Goal: Contribute content: Add original content to the website for others to see

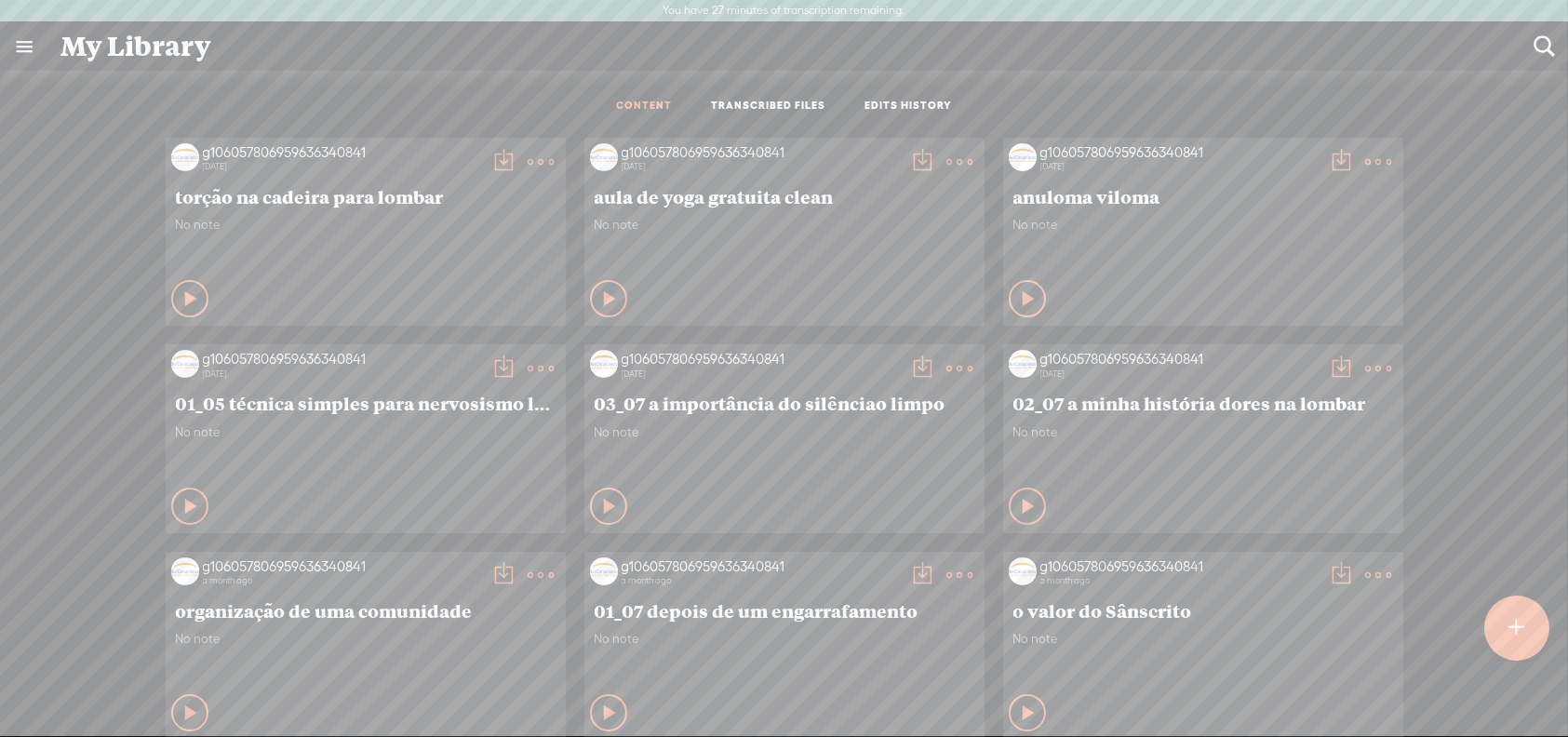
click at [1522, 617] on t at bounding box center [1517, 628] width 16 height 41
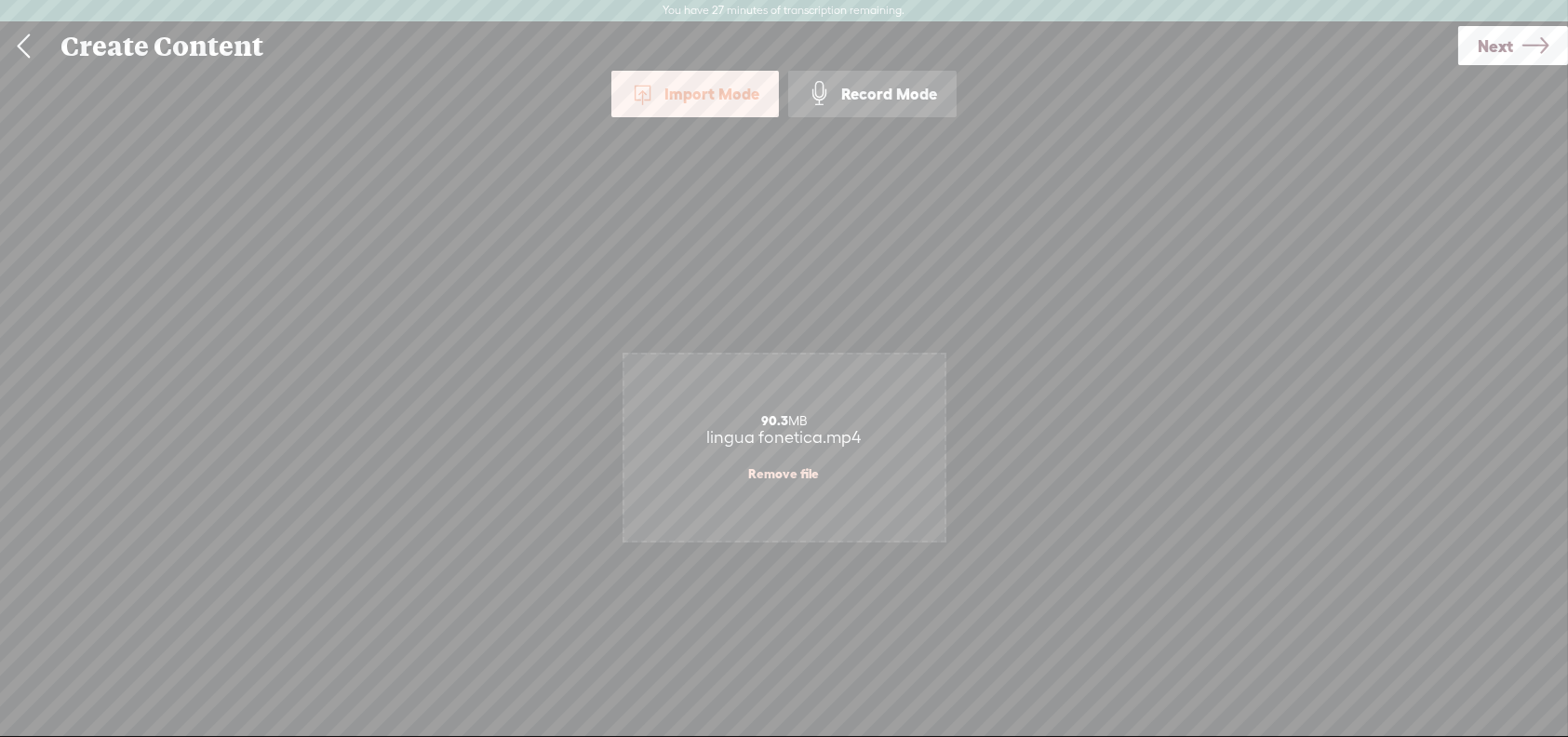
click at [1497, 49] on span "Next" at bounding box center [1495, 46] width 35 height 47
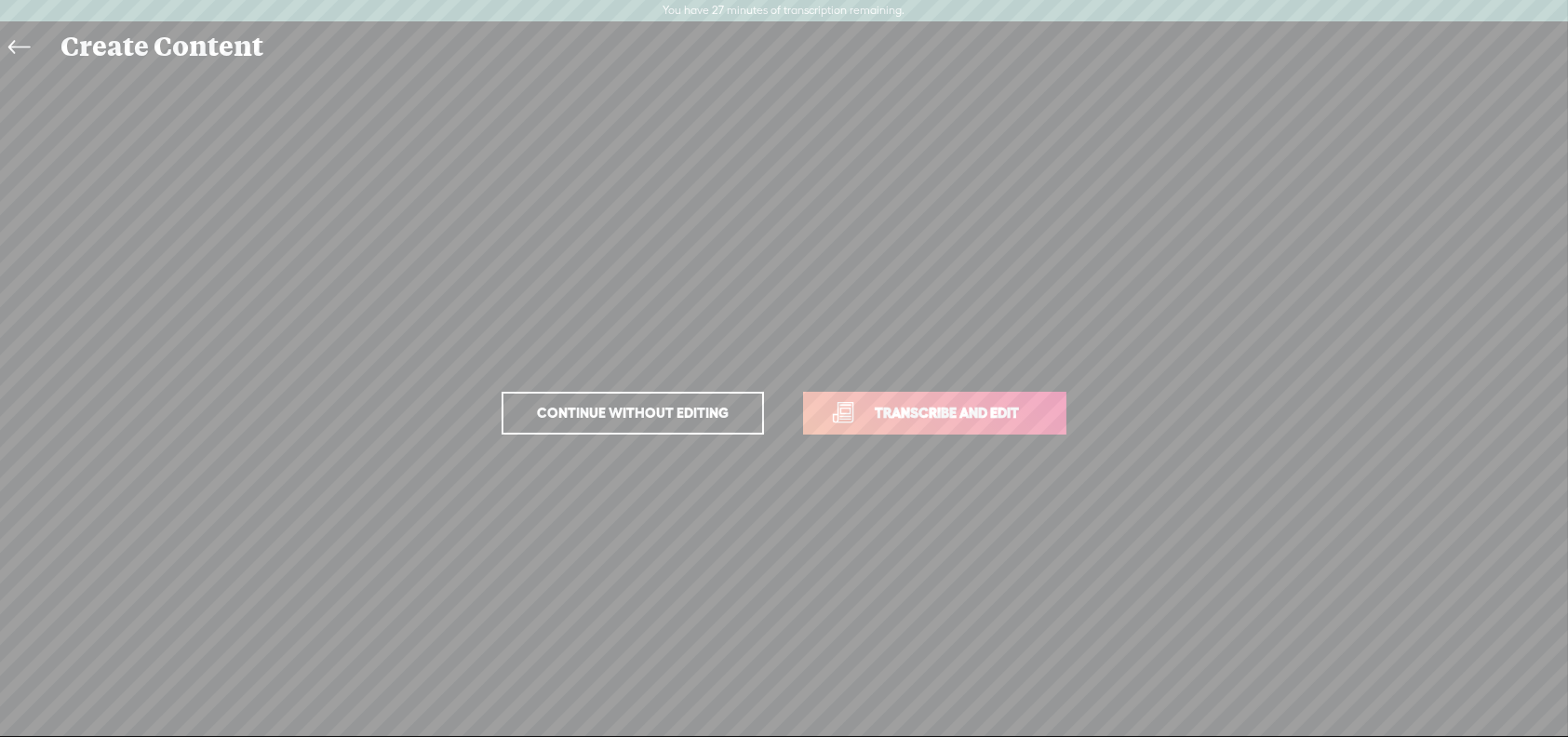
click at [928, 421] on span "Transcribe and edit" at bounding box center [947, 413] width 183 height 22
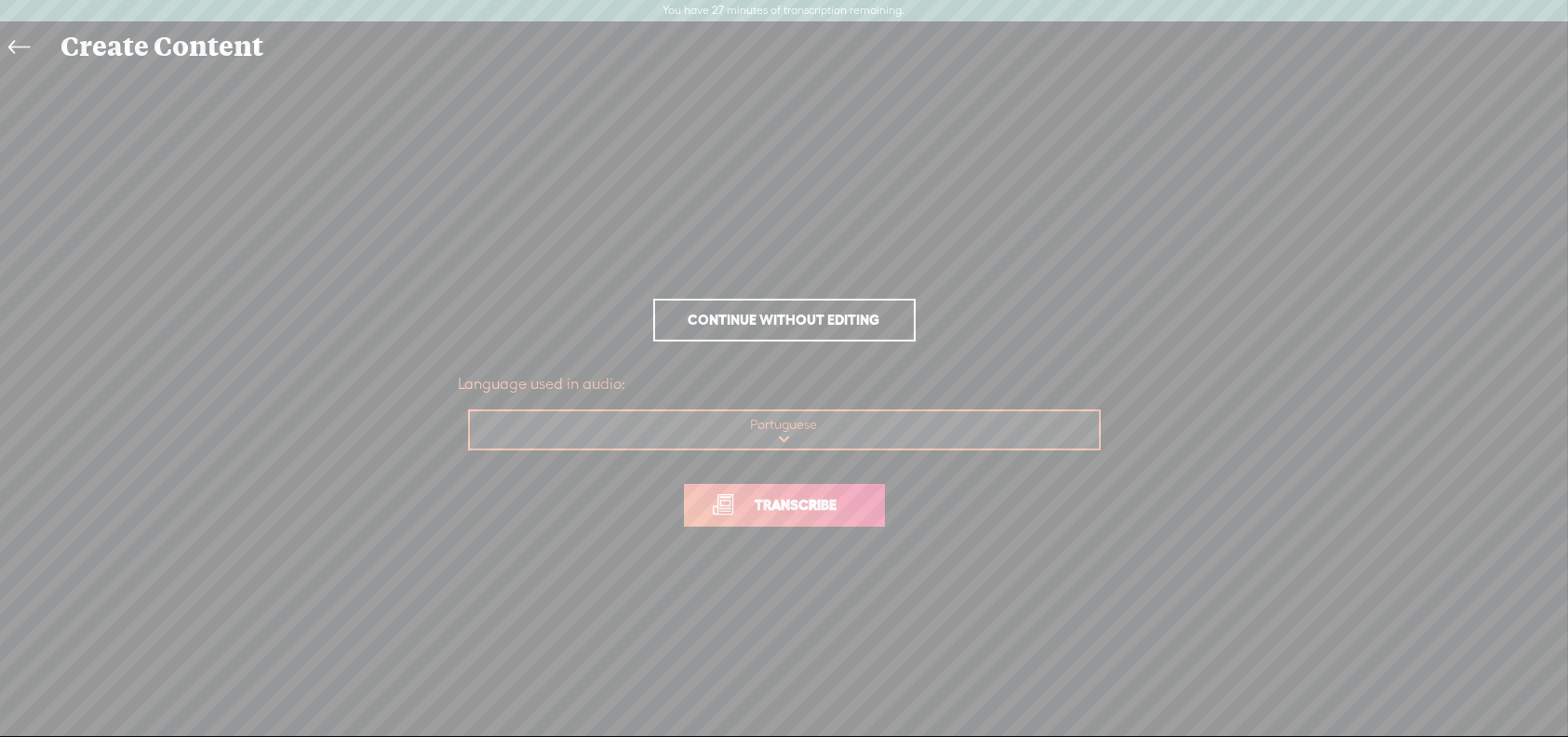
click at [832, 506] on span "Transcribe" at bounding box center [797, 505] width 121 height 22
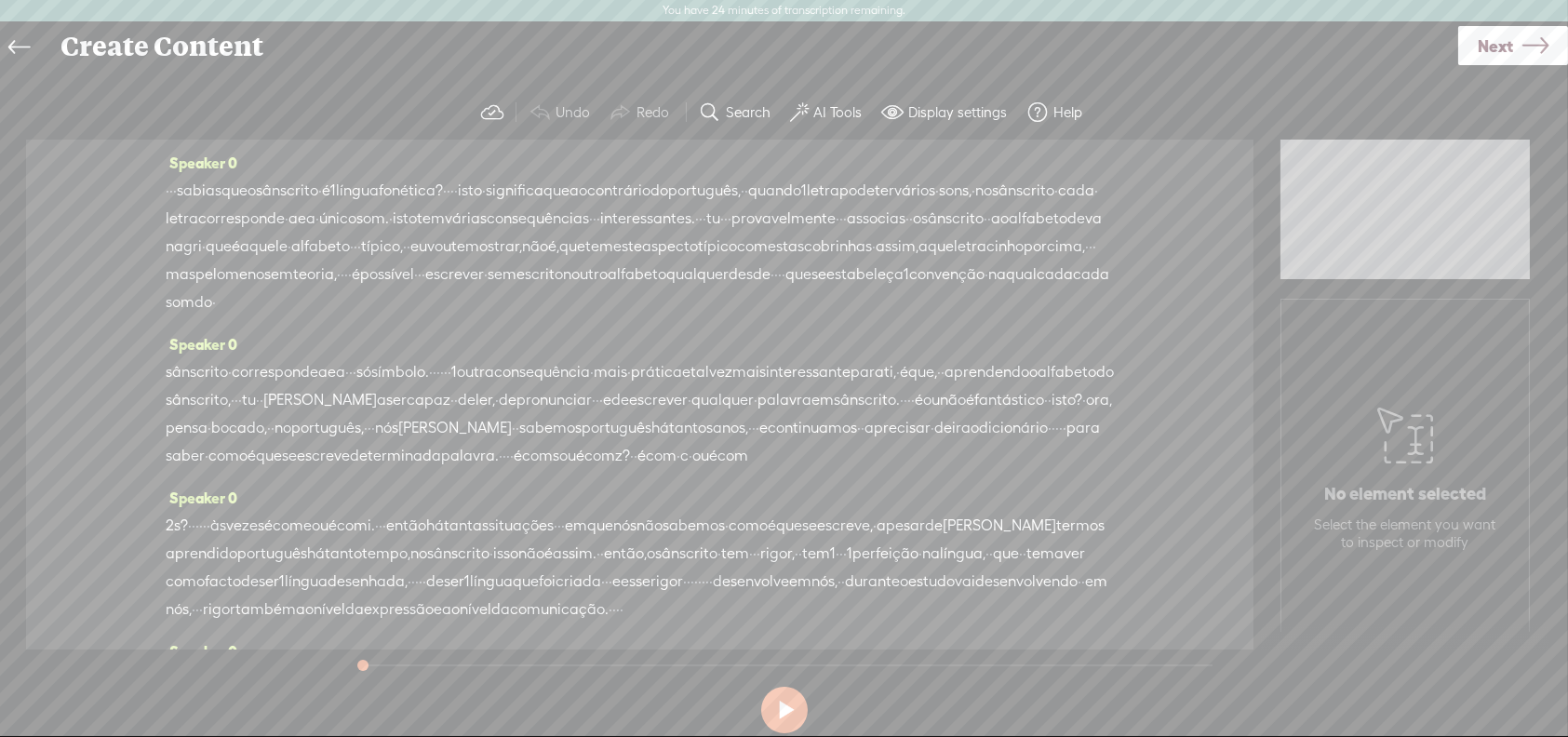
click at [398, 442] on span "nós" at bounding box center [386, 428] width 24 height 28
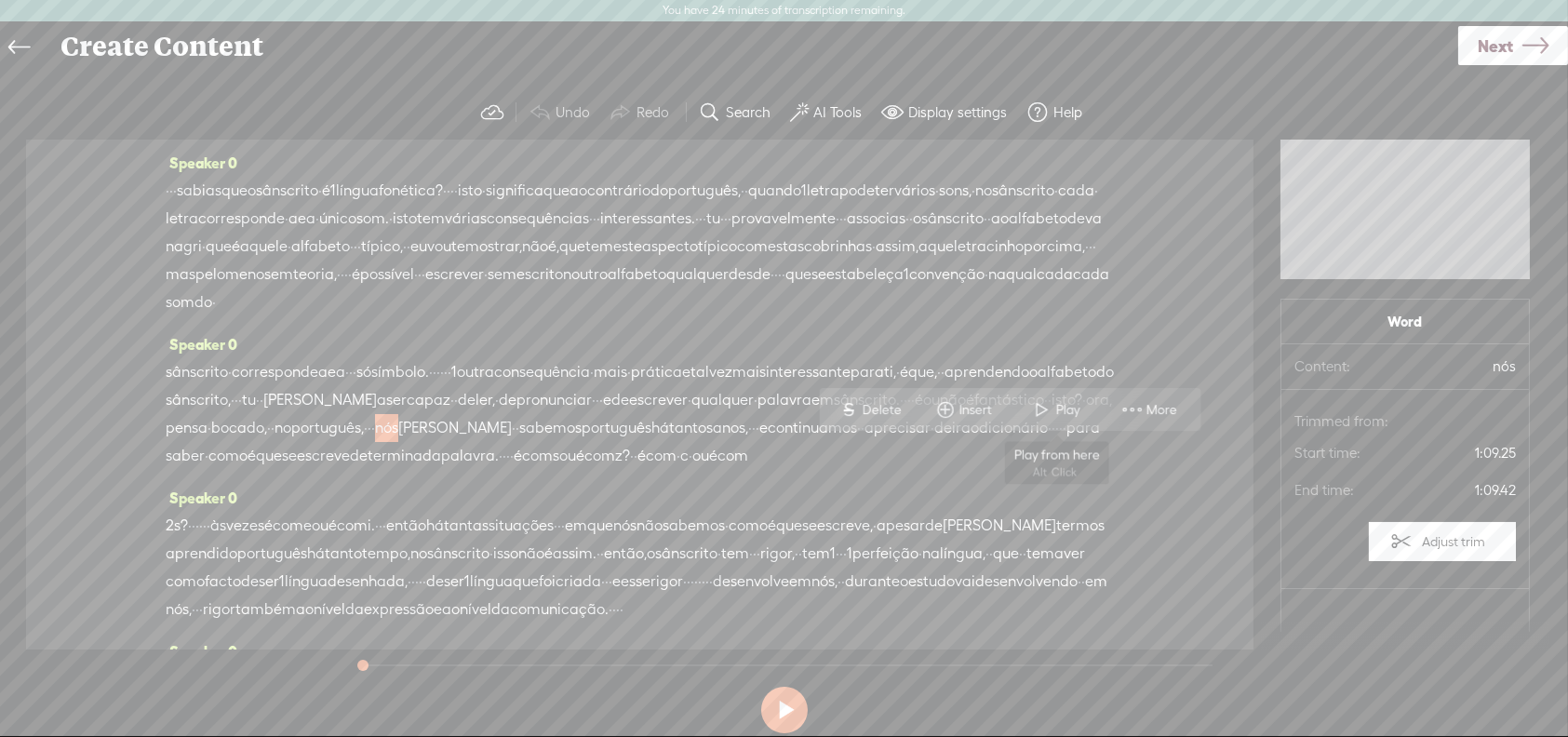
click at [1053, 413] on span at bounding box center [1042, 410] width 28 height 33
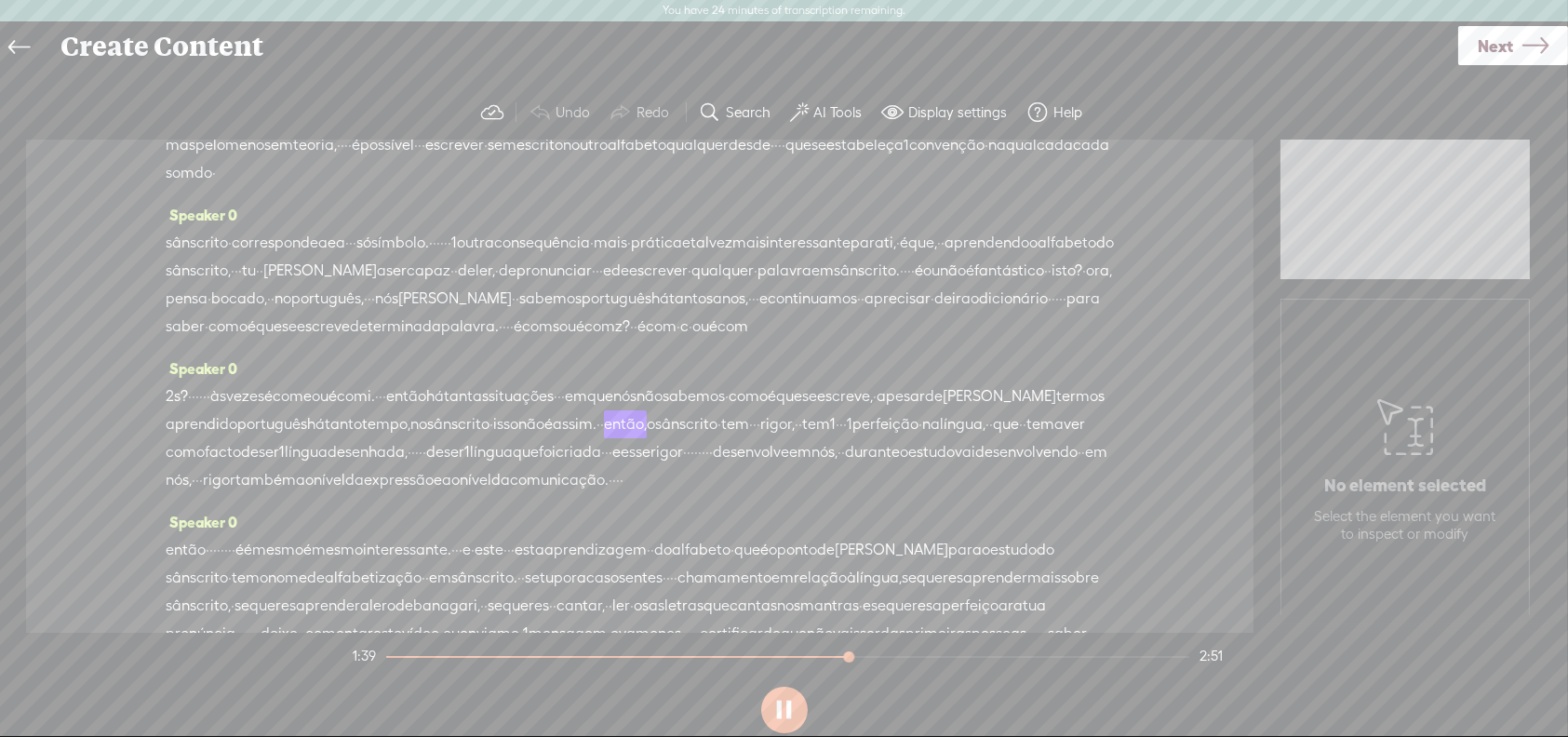
scroll to position [186, 0]
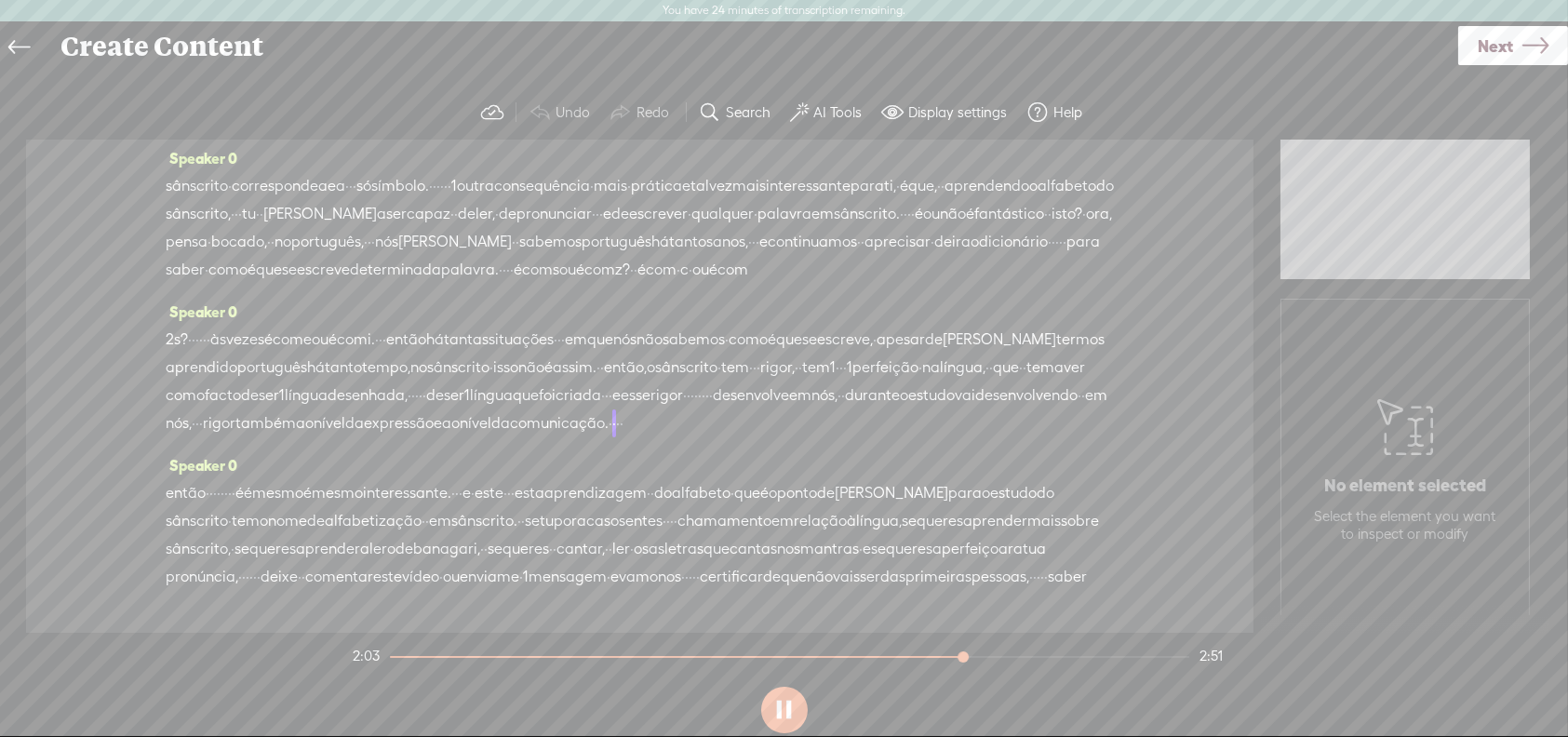
click at [784, 707] on button at bounding box center [784, 709] width 46 height 46
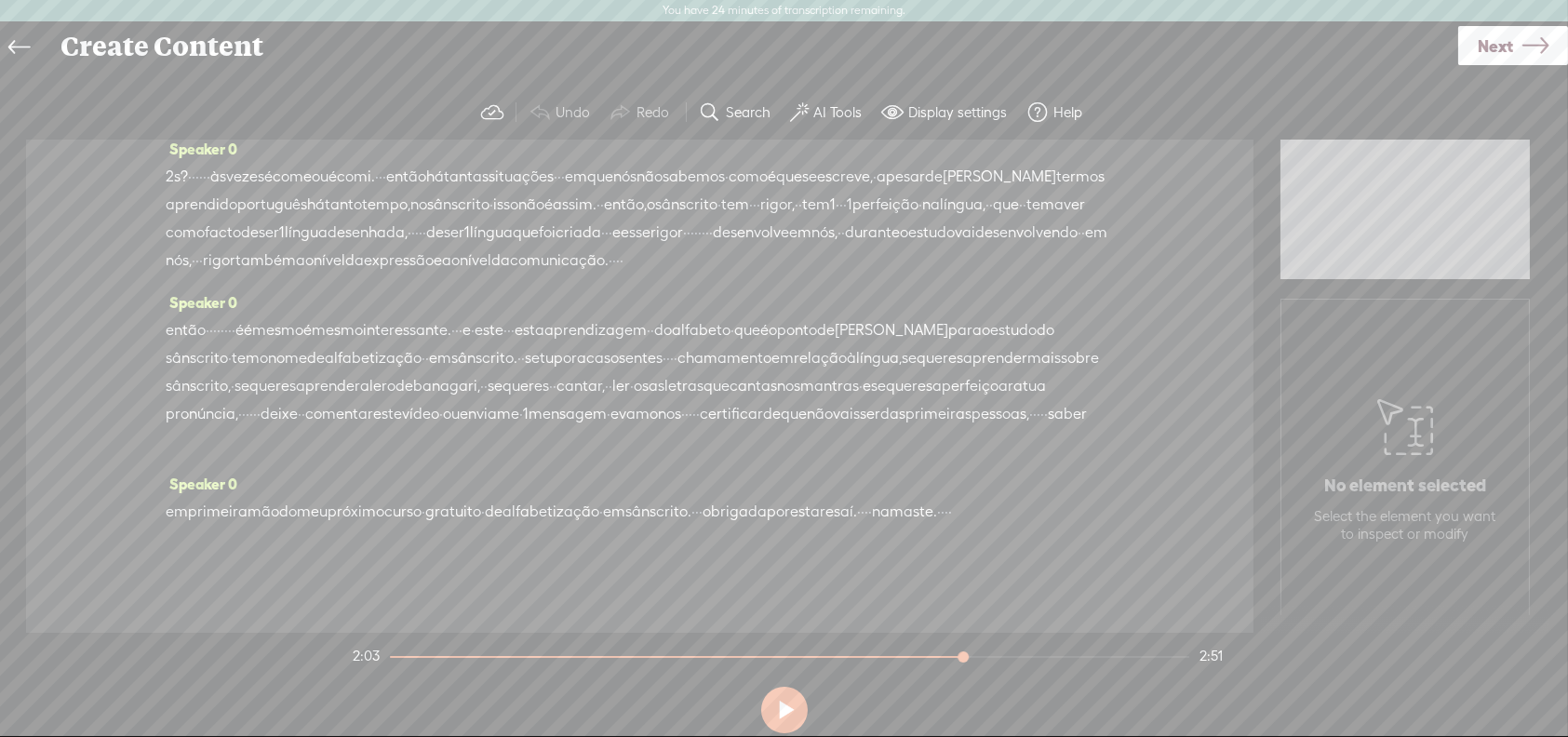
scroll to position [395, 0]
click at [165, 367] on div "Speaker 0 · · · sabias que o sânscrito · é 1 língua fonética? · · · · isto · si…" at bounding box center [639, 386] width 1227 height 493
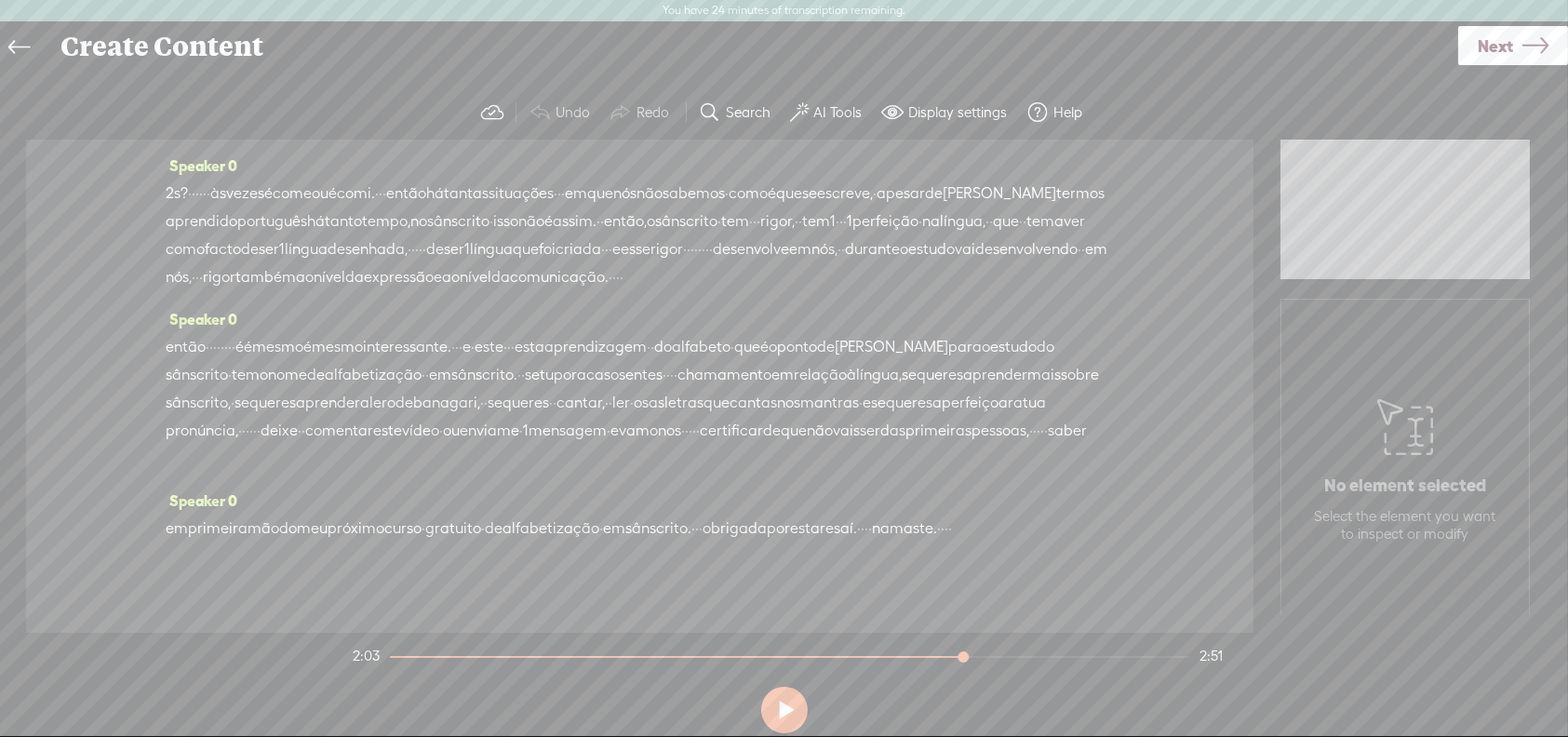
scroll to position [302, 0]
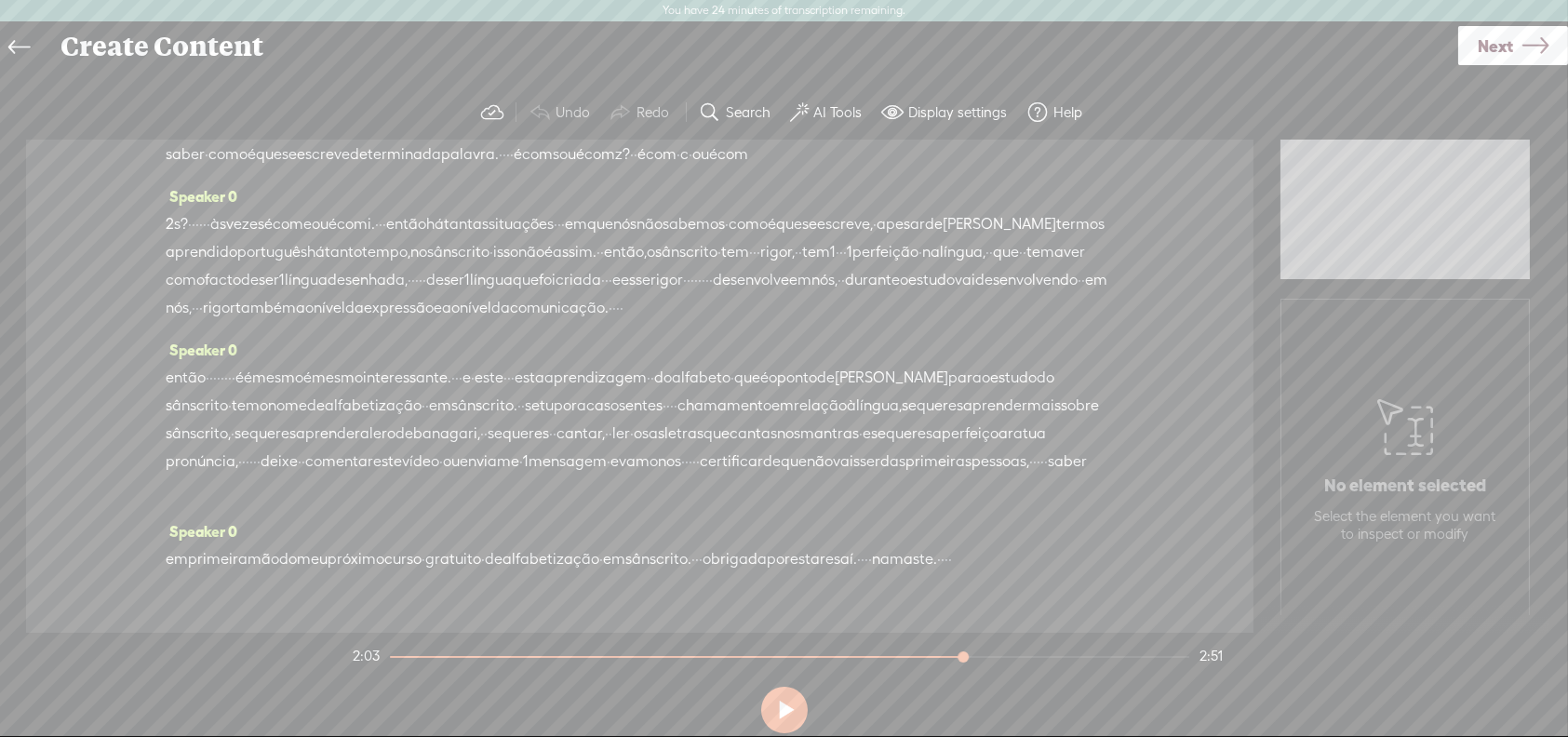
click at [514, 169] on span "é" at bounding box center [518, 154] width 9 height 28
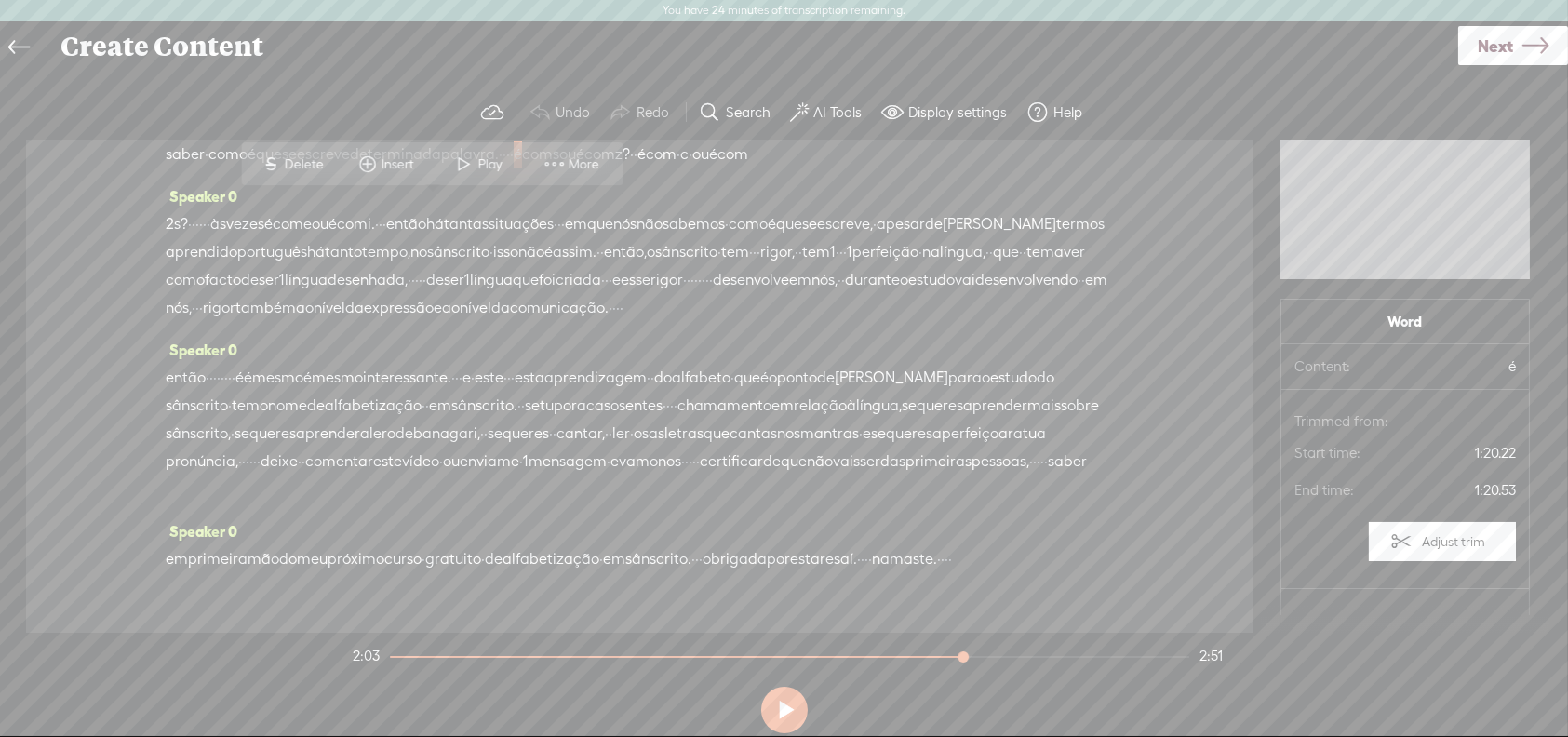
click at [490, 157] on span "Play" at bounding box center [492, 165] width 28 height 19
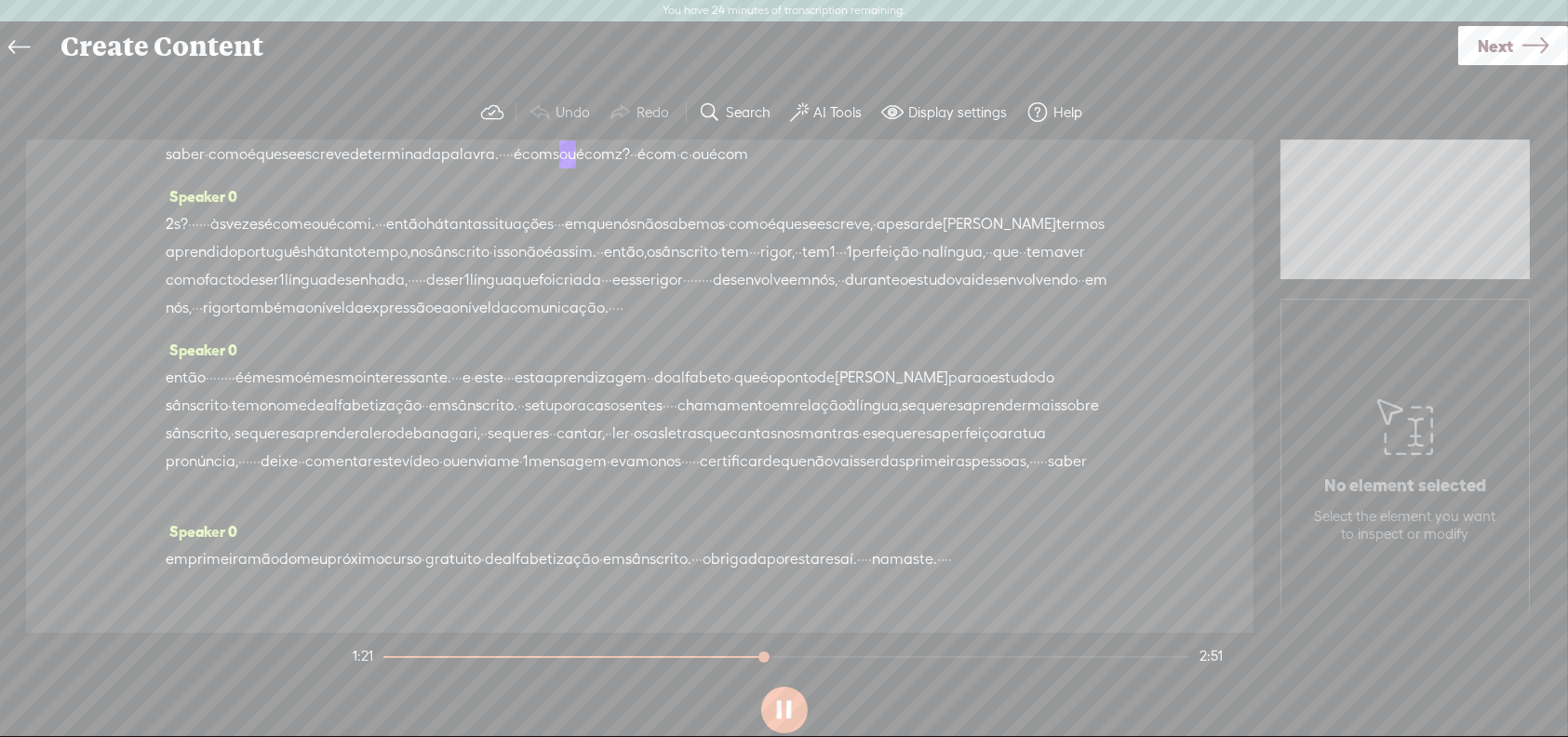
click at [940, 113] on span "não" at bounding box center [952, 98] width 26 height 28
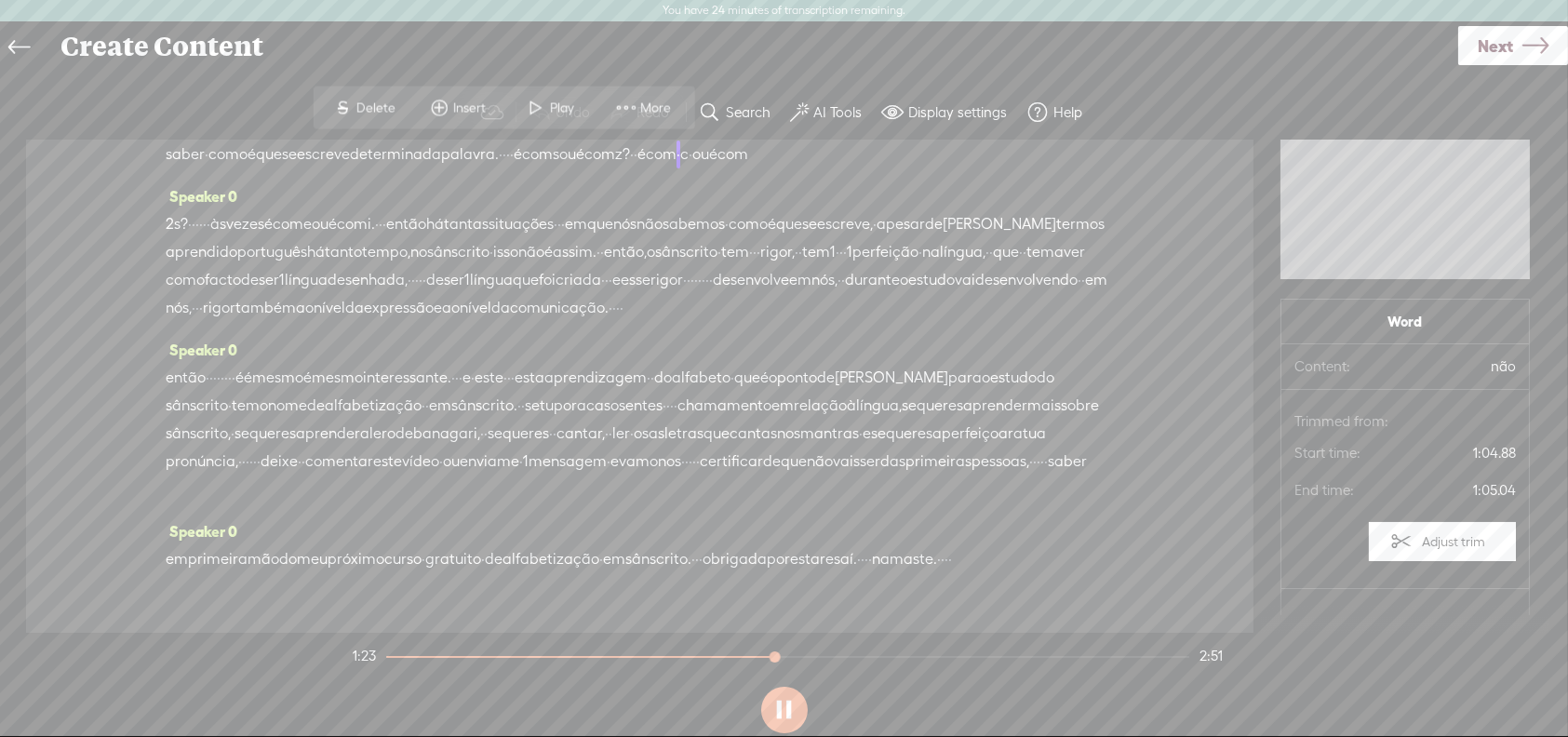
click at [791, 702] on button at bounding box center [784, 709] width 46 height 46
